Goal: Task Accomplishment & Management: Manage account settings

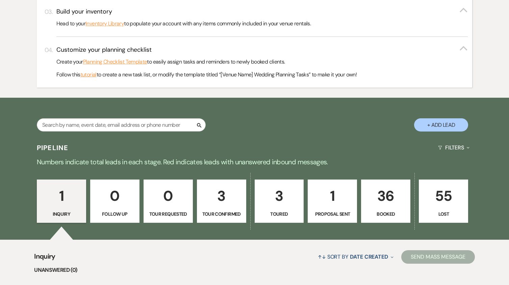
scroll to position [304, 0]
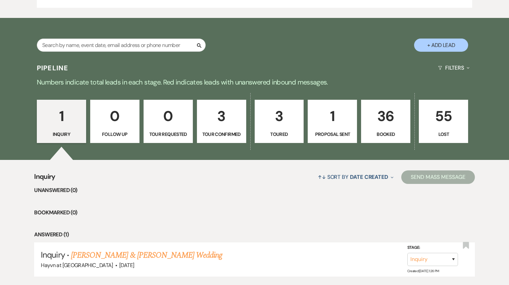
click at [390, 128] on link "36 Booked" at bounding box center [385, 121] width 49 height 43
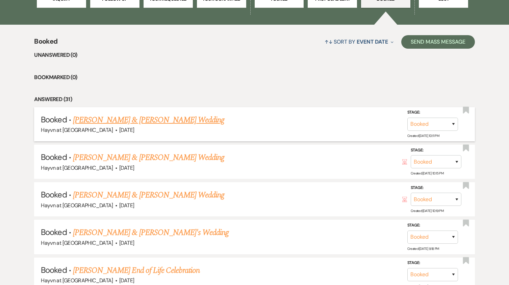
scroll to position [574, 0]
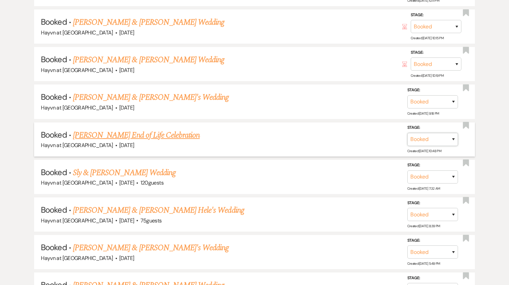
click at [452, 138] on select "Booked Lost" at bounding box center [432, 139] width 51 height 13
click at [163, 140] on link "Jack Owen's End of Life Celebration" at bounding box center [136, 135] width 127 height 12
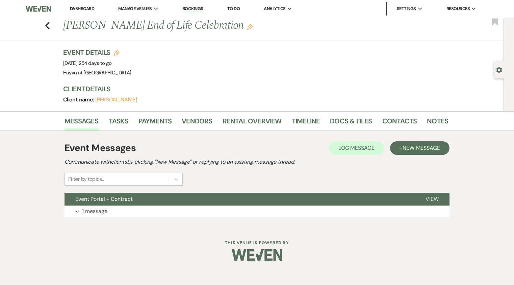
click at [115, 52] on icon "Edit" at bounding box center [116, 52] width 5 height 5
select select "844"
select select "false"
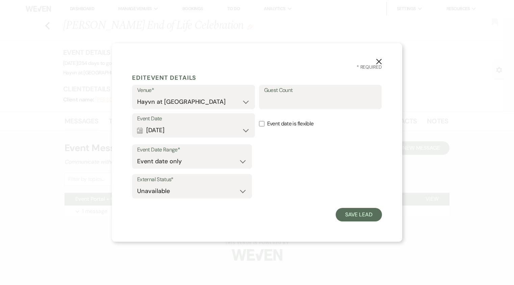
click at [380, 62] on use "button" at bounding box center [378, 61] width 5 height 5
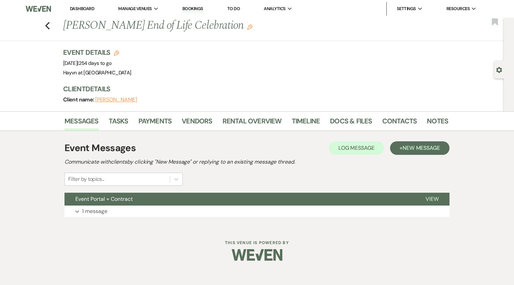
click at [501, 69] on use "button" at bounding box center [499, 70] width 6 height 6
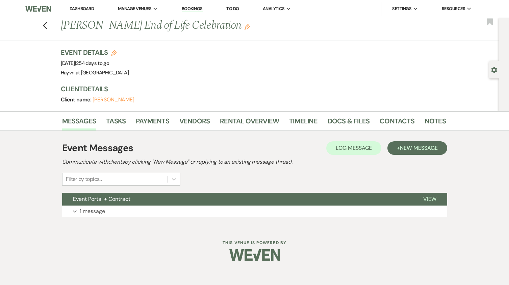
select select "12"
select select "14"
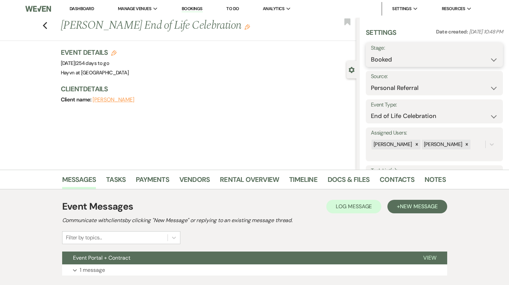
click at [490, 58] on select "Booked Lost" at bounding box center [434, 59] width 127 height 13
select select "8"
click at [371, 53] on select "Booked Lost" at bounding box center [434, 59] width 127 height 13
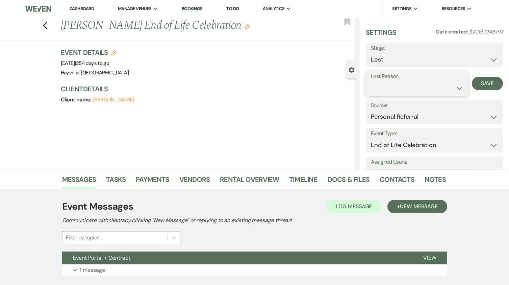
click at [453, 87] on select "Booked Elsewhere Budget Date Unavailable No Response Not a Good Match Capacity …" at bounding box center [417, 87] width 93 height 13
select select "11"
click at [371, 81] on select "Booked Elsewhere Budget Date Unavailable No Response Not a Good Match Capacity …" at bounding box center [417, 87] width 93 height 13
click at [483, 85] on button "Save" at bounding box center [487, 84] width 31 height 14
click at [45, 10] on img at bounding box center [37, 9] width 25 height 14
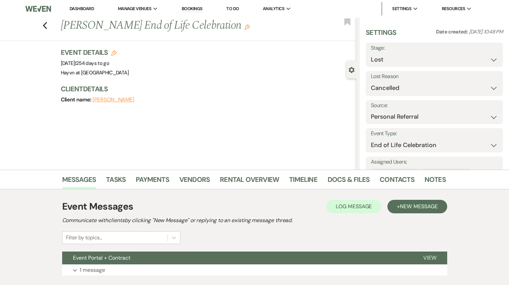
click at [45, 10] on img at bounding box center [37, 9] width 25 height 14
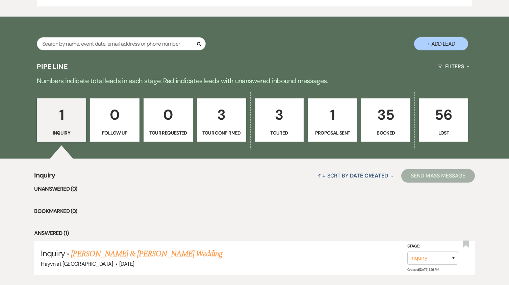
scroll to position [351, 0]
